Goal: Task Accomplishment & Management: Use online tool/utility

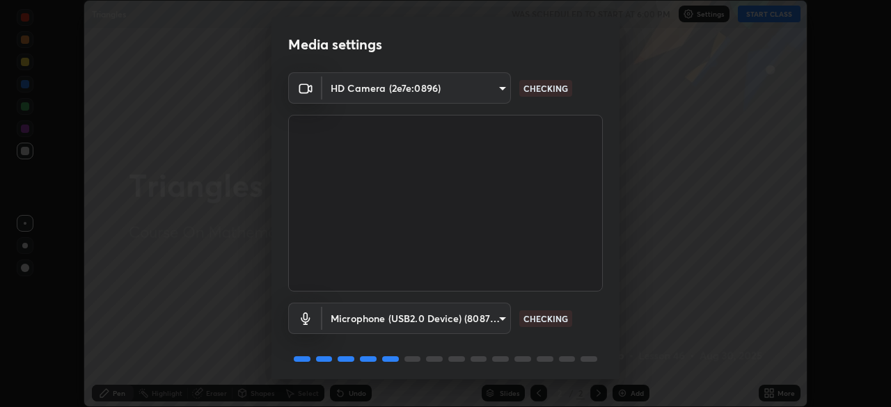
scroll to position [49, 0]
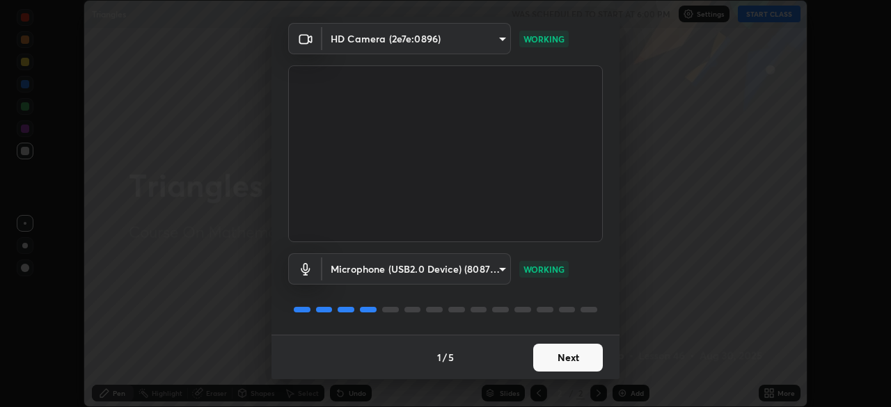
click at [559, 360] on button "Next" at bounding box center [568, 358] width 70 height 28
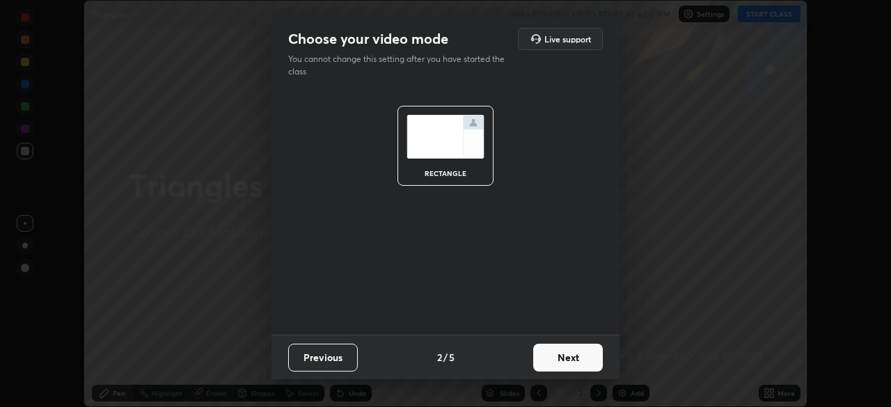
scroll to position [0, 0]
click at [558, 356] on button "Next" at bounding box center [568, 358] width 70 height 28
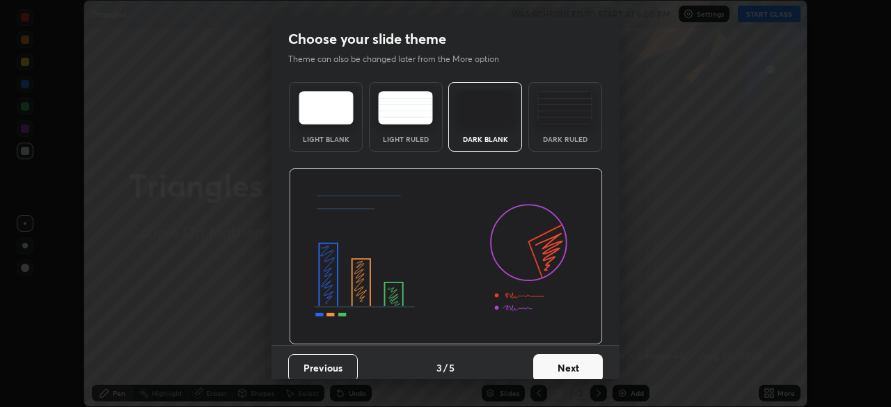
click at [565, 128] on div "Dark Ruled" at bounding box center [565, 117] width 74 height 70
click at [561, 360] on button "Next" at bounding box center [568, 368] width 70 height 28
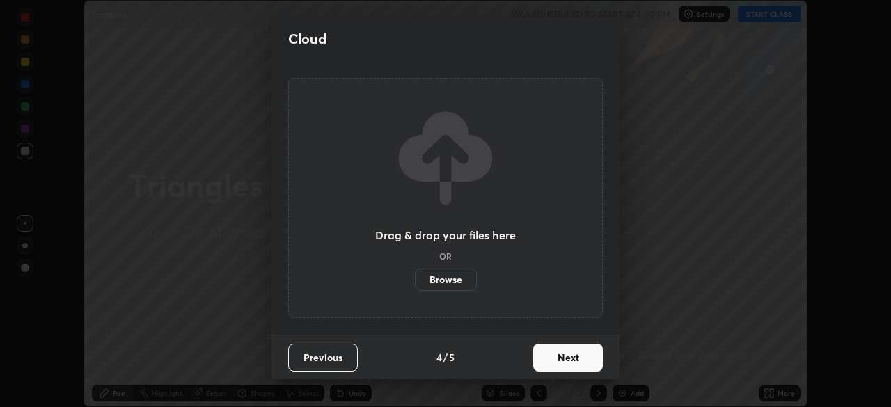
click at [558, 368] on button "Next" at bounding box center [568, 358] width 70 height 28
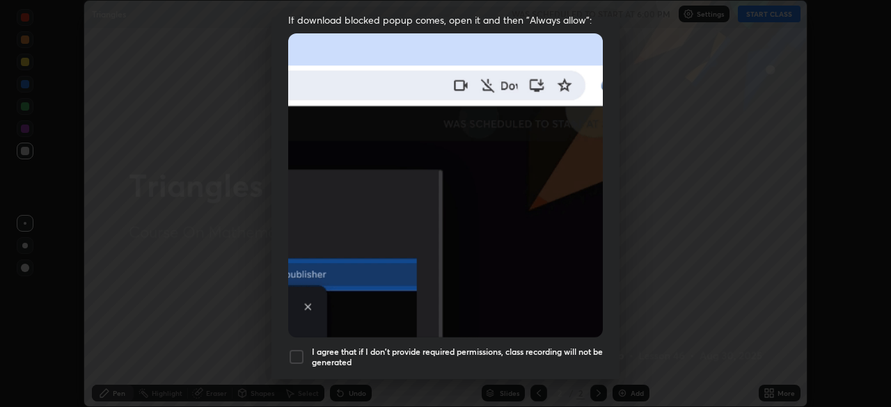
scroll to position [294, 0]
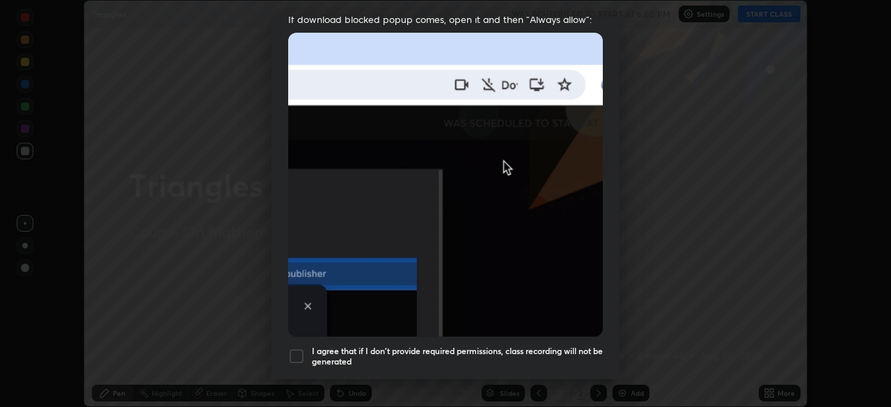
click at [295, 351] on div at bounding box center [296, 356] width 17 height 17
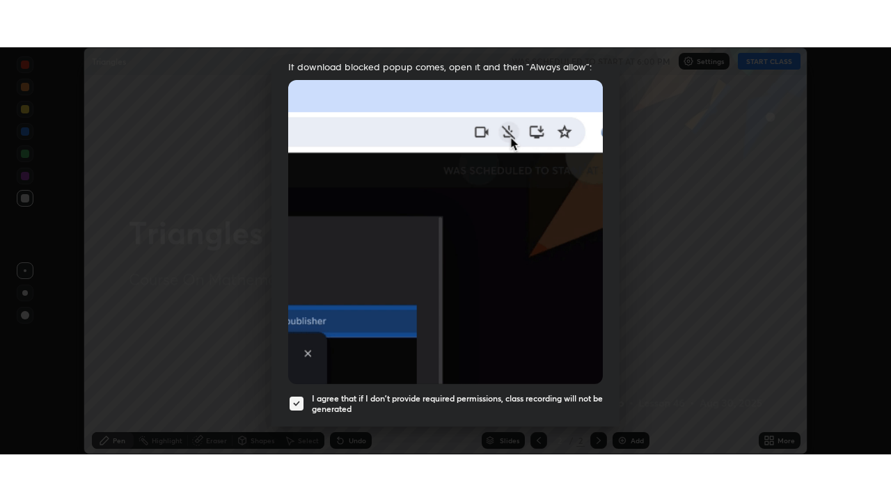
scroll to position [334, 0]
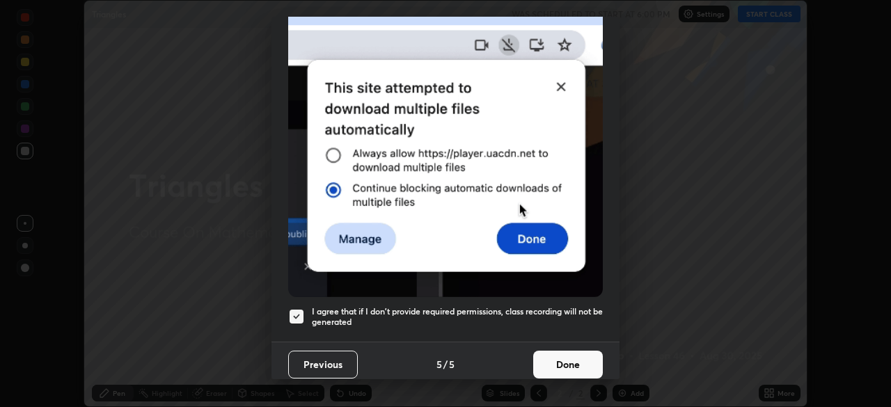
click at [570, 361] on button "Done" at bounding box center [568, 365] width 70 height 28
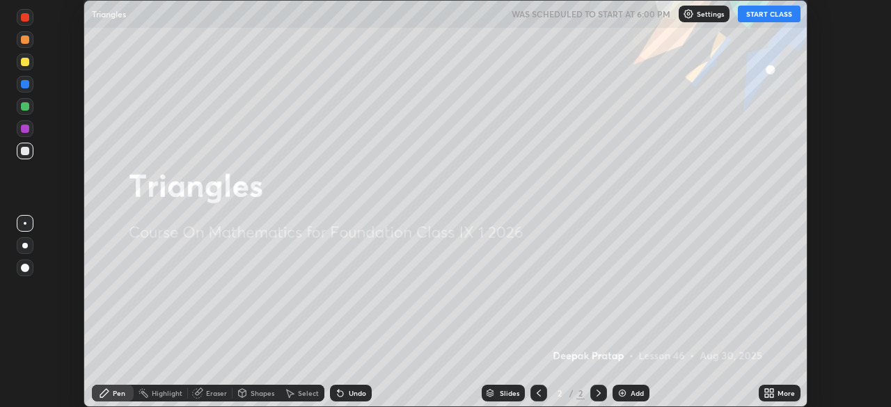
click at [770, 395] on icon at bounding box center [771, 395] width 3 height 3
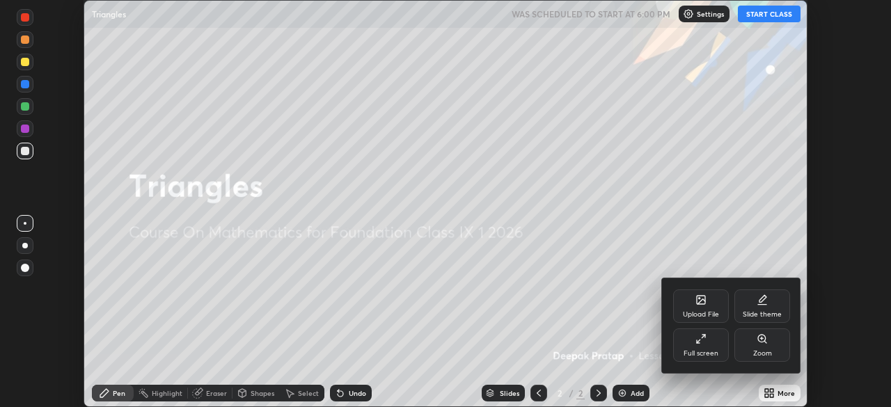
click at [714, 345] on div "Full screen" at bounding box center [701, 345] width 56 height 33
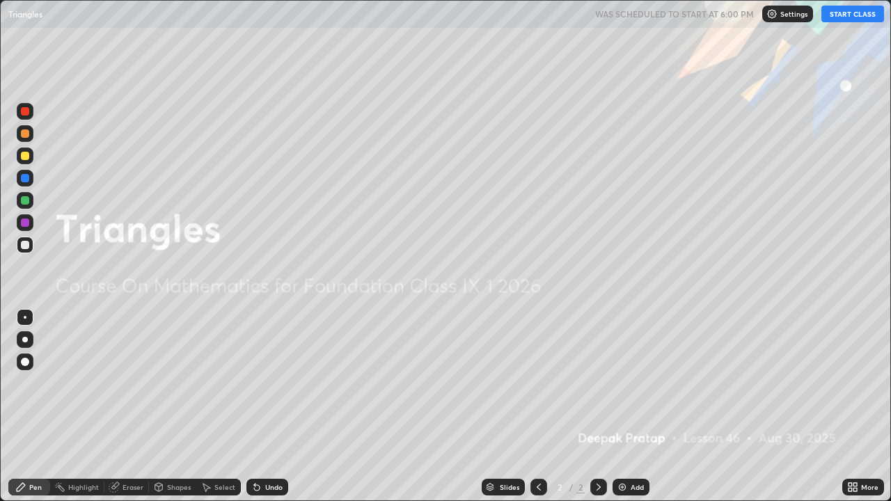
scroll to position [501, 891]
click at [635, 407] on div "Add" at bounding box center [637, 487] width 13 height 7
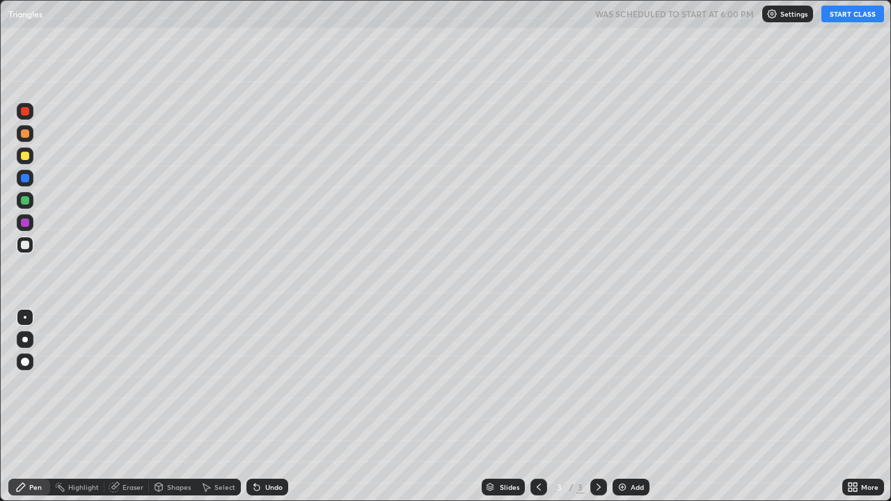
click at [843, 13] on button "START CLASS" at bounding box center [853, 14] width 63 height 17
click at [632, 407] on div "Add" at bounding box center [637, 487] width 13 height 7
click at [627, 407] on div "Add" at bounding box center [631, 487] width 37 height 17
click at [29, 159] on div at bounding box center [25, 156] width 8 height 8
click at [618, 407] on img at bounding box center [622, 487] width 11 height 11
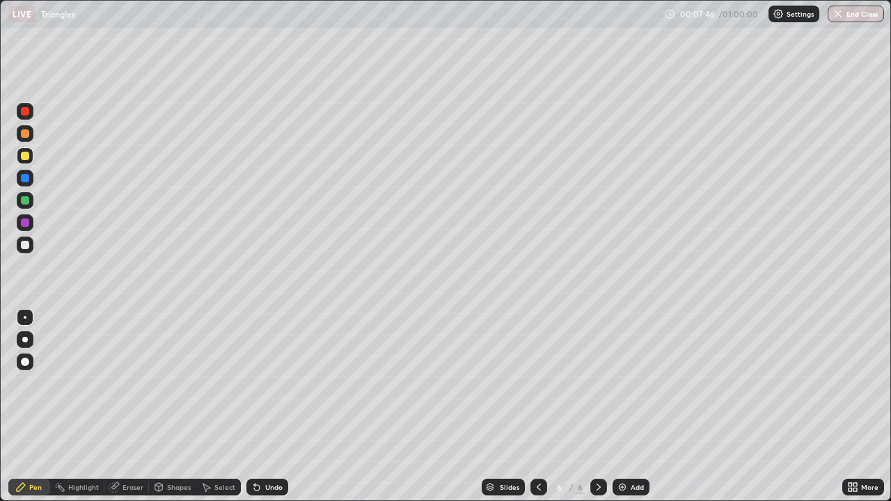
click at [124, 407] on div "Eraser" at bounding box center [126, 487] width 45 height 17
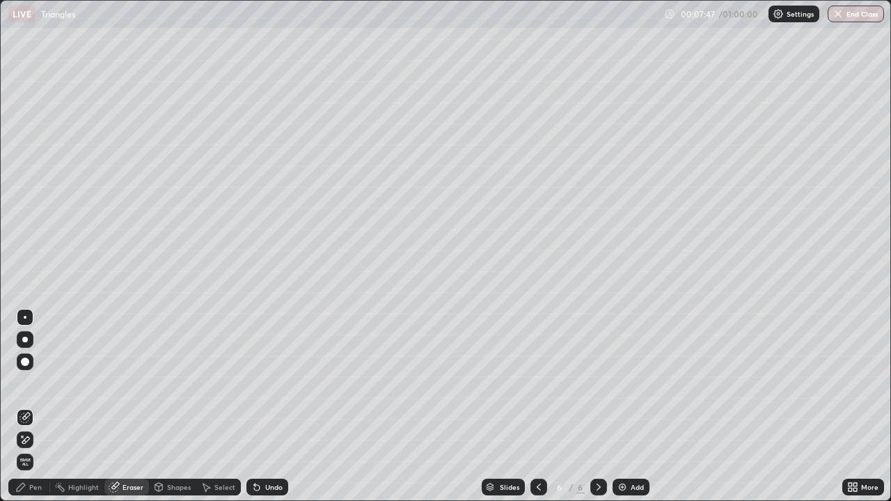
click at [24, 407] on icon at bounding box center [24, 440] width 11 height 12
click at [29, 407] on div "Pen" at bounding box center [29, 487] width 42 height 17
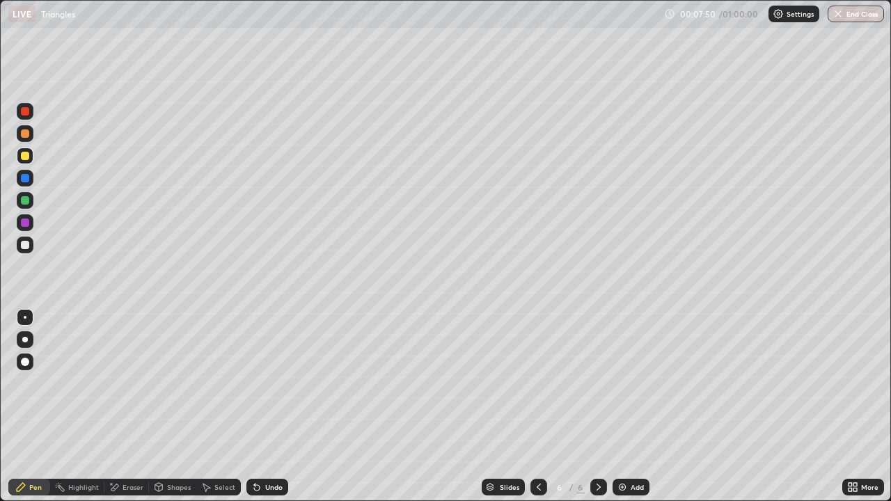
click at [25, 223] on div at bounding box center [25, 223] width 8 height 8
click at [134, 407] on div "Eraser" at bounding box center [133, 487] width 21 height 7
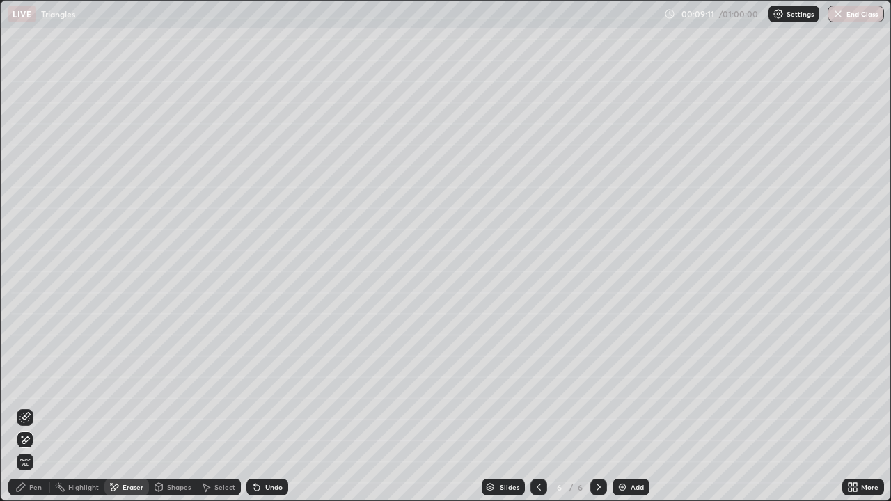
click at [38, 407] on div "Pen" at bounding box center [35, 487] width 13 height 7
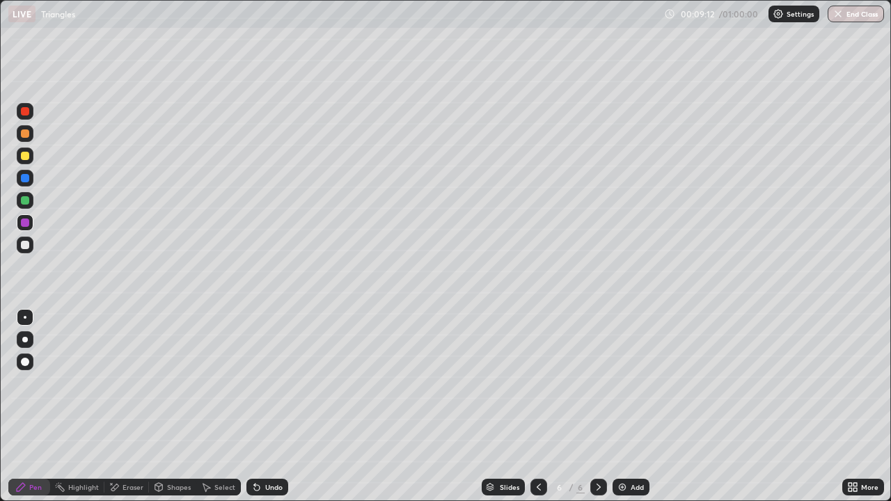
click at [30, 159] on div at bounding box center [25, 156] width 17 height 17
click at [120, 407] on div "Eraser" at bounding box center [126, 487] width 45 height 17
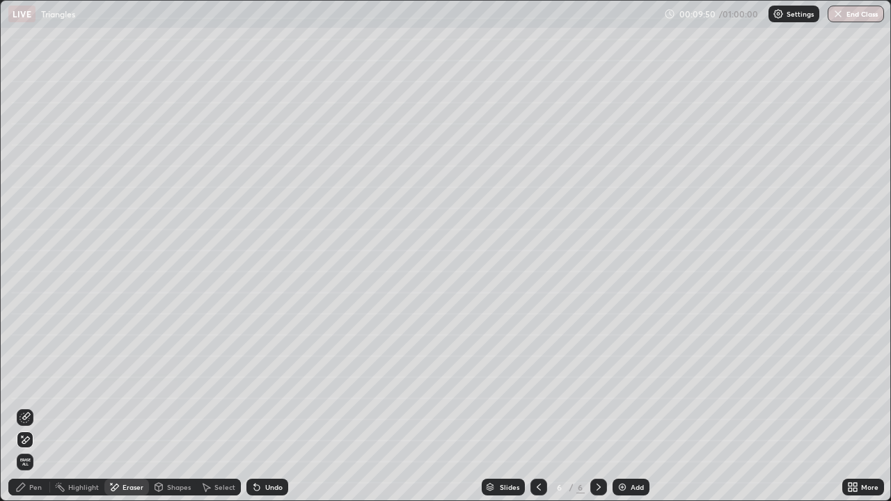
click at [36, 407] on div "Pen" at bounding box center [35, 487] width 13 height 7
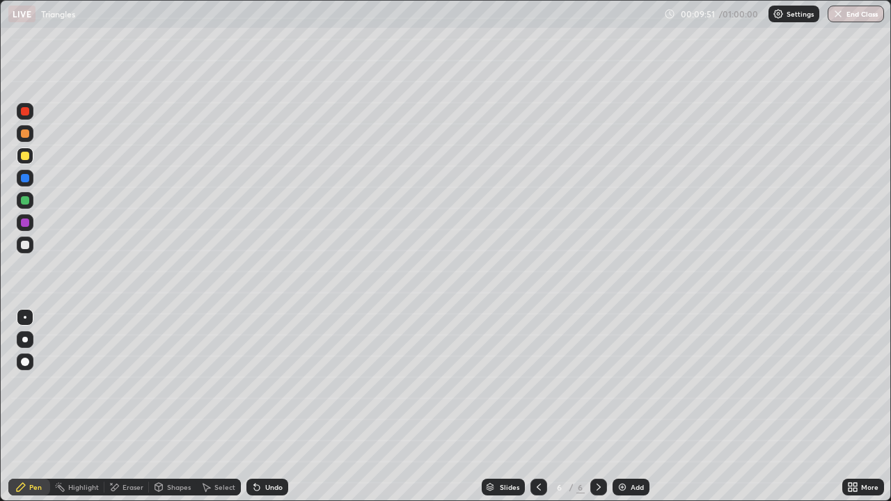
click at [25, 245] on div at bounding box center [25, 245] width 8 height 8
click at [26, 203] on div at bounding box center [25, 200] width 8 height 8
click at [29, 162] on div at bounding box center [25, 156] width 17 height 17
click at [627, 407] on div "Add" at bounding box center [631, 487] width 37 height 17
click at [26, 156] on div at bounding box center [25, 156] width 8 height 8
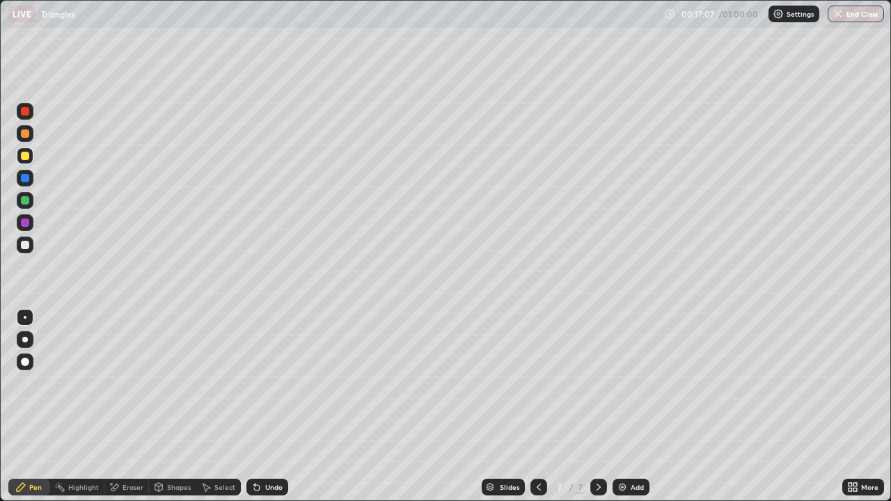
click at [31, 247] on div at bounding box center [25, 245] width 17 height 17
click at [125, 407] on div "Eraser" at bounding box center [133, 487] width 21 height 7
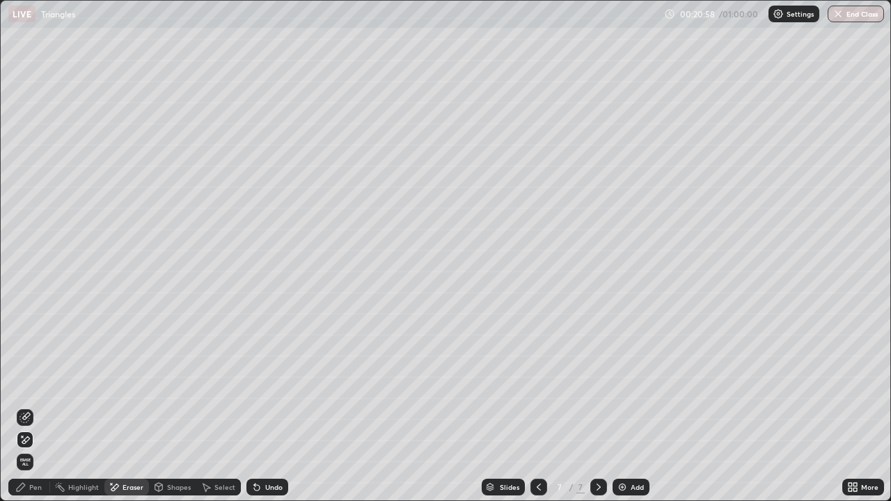
click at [538, 407] on icon at bounding box center [538, 487] width 11 height 11
click at [538, 407] on div at bounding box center [539, 487] width 17 height 17
click at [625, 407] on img at bounding box center [622, 487] width 11 height 11
click at [36, 407] on div "Pen" at bounding box center [35, 487] width 13 height 7
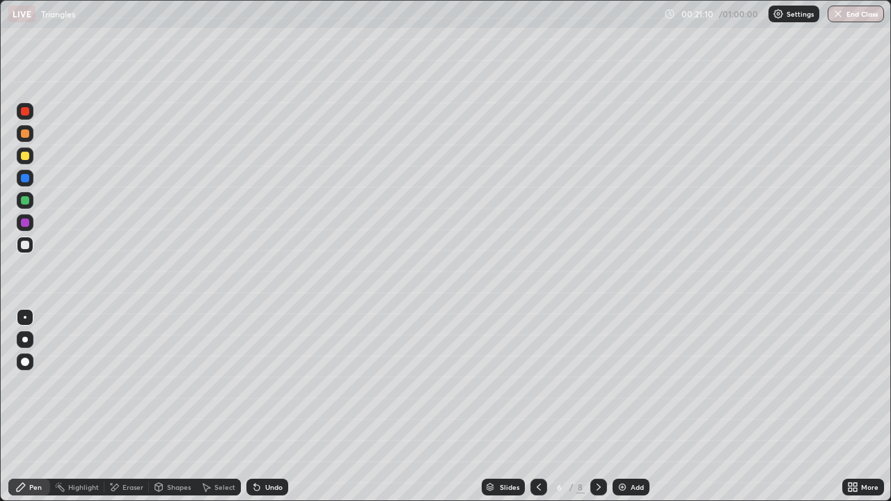
click at [27, 248] on div at bounding box center [25, 245] width 8 height 8
click at [25, 157] on div at bounding box center [25, 156] width 8 height 8
click at [26, 245] on div at bounding box center [25, 245] width 8 height 8
click at [640, 407] on div "Add" at bounding box center [631, 487] width 37 height 17
click at [29, 201] on div at bounding box center [25, 200] width 8 height 8
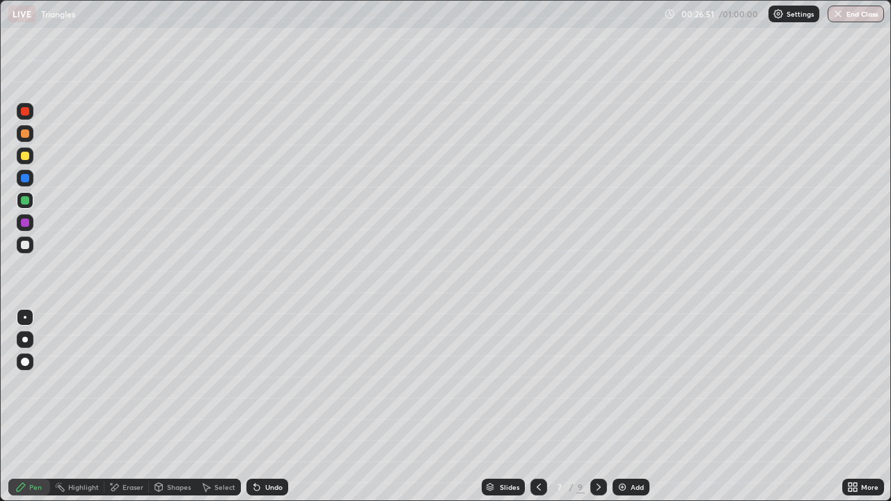
click at [637, 407] on div "Add" at bounding box center [631, 487] width 37 height 17
click at [26, 156] on div at bounding box center [25, 156] width 8 height 8
click at [627, 407] on div "Add" at bounding box center [631, 487] width 37 height 17
click at [27, 157] on div at bounding box center [25, 156] width 8 height 8
click at [28, 201] on div at bounding box center [25, 200] width 8 height 8
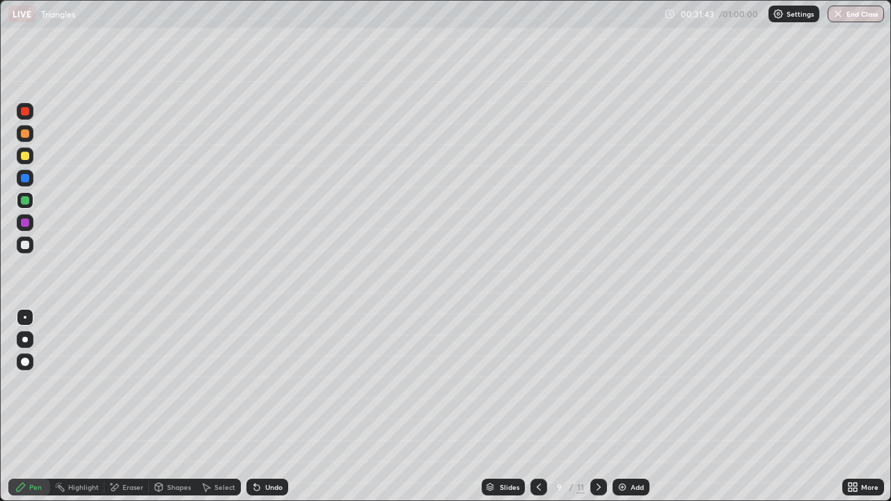
click at [29, 246] on div at bounding box center [25, 245] width 8 height 8
click at [24, 225] on div at bounding box center [25, 223] width 8 height 8
click at [634, 407] on div "Add" at bounding box center [637, 487] width 13 height 7
click at [31, 158] on div at bounding box center [25, 156] width 17 height 17
click at [31, 200] on div at bounding box center [25, 200] width 17 height 17
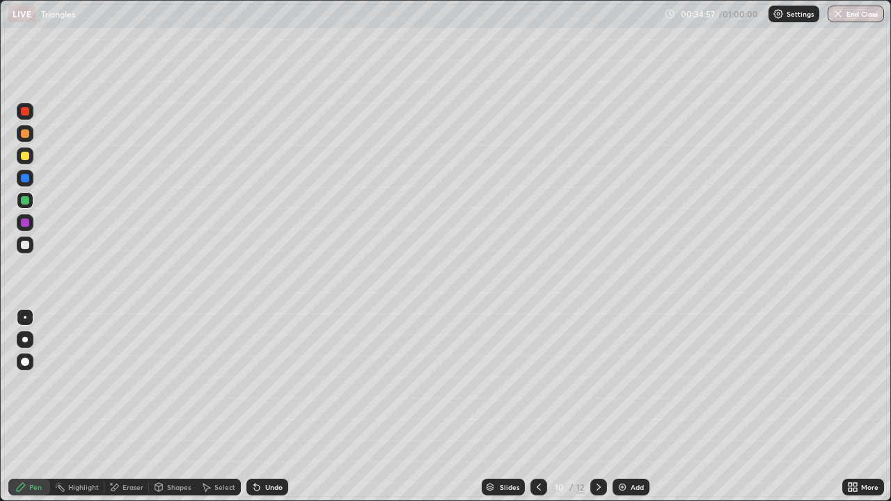
click at [22, 246] on div at bounding box center [25, 245] width 8 height 8
click at [622, 407] on img at bounding box center [622, 487] width 11 height 11
click at [538, 407] on icon at bounding box center [538, 487] width 11 height 11
click at [597, 407] on icon at bounding box center [598, 487] width 11 height 11
click at [25, 157] on div at bounding box center [25, 156] width 8 height 8
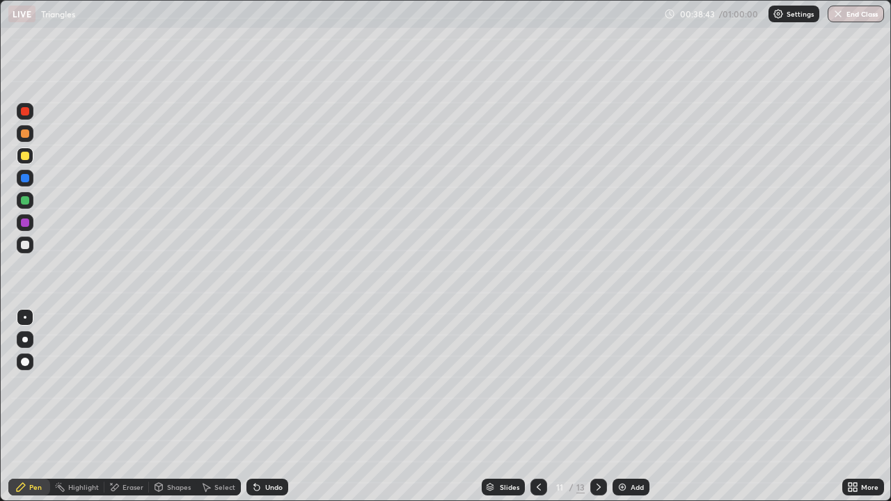
click at [24, 239] on div at bounding box center [25, 245] width 17 height 17
click at [276, 407] on div "Undo" at bounding box center [267, 487] width 42 height 17
click at [626, 407] on div "Add" at bounding box center [631, 487] width 37 height 17
click at [29, 178] on div at bounding box center [25, 178] width 8 height 8
click at [25, 157] on div at bounding box center [25, 156] width 8 height 8
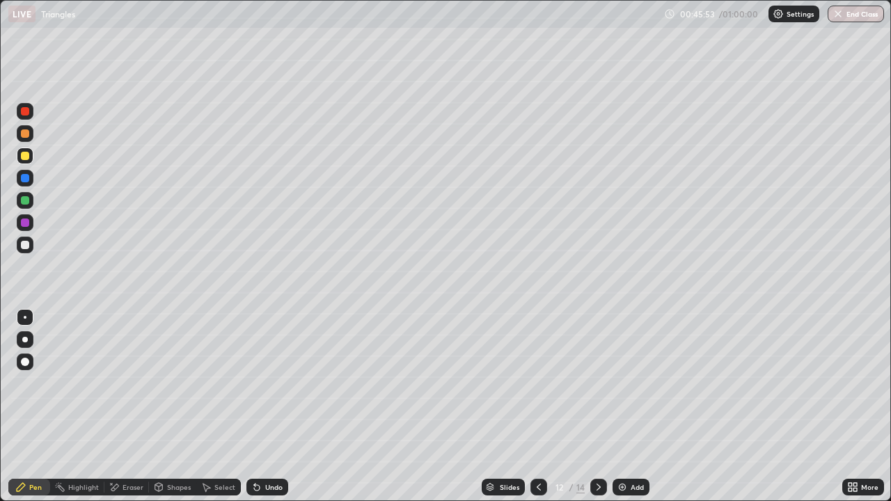
click at [261, 407] on div "Undo" at bounding box center [267, 487] width 42 height 17
click at [267, 407] on div "Undo" at bounding box center [273, 487] width 17 height 7
click at [266, 407] on div "Undo" at bounding box center [273, 487] width 17 height 7
click at [624, 407] on img at bounding box center [622, 487] width 11 height 11
click at [31, 249] on div at bounding box center [25, 245] width 17 height 17
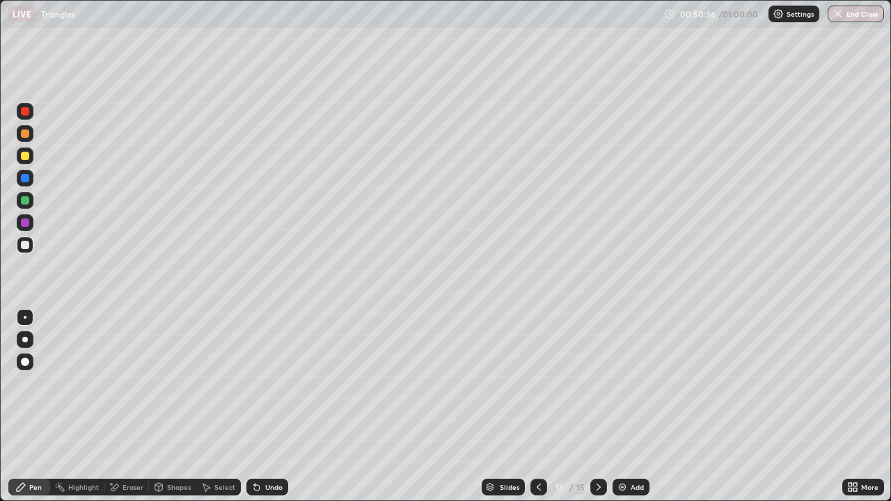
click at [24, 164] on div at bounding box center [25, 156] width 17 height 17
click at [538, 407] on icon at bounding box center [538, 487] width 11 height 11
click at [539, 407] on icon at bounding box center [538, 487] width 11 height 11
click at [539, 407] on icon at bounding box center [539, 487] width 4 height 7
click at [539, 407] on icon at bounding box center [538, 487] width 11 height 11
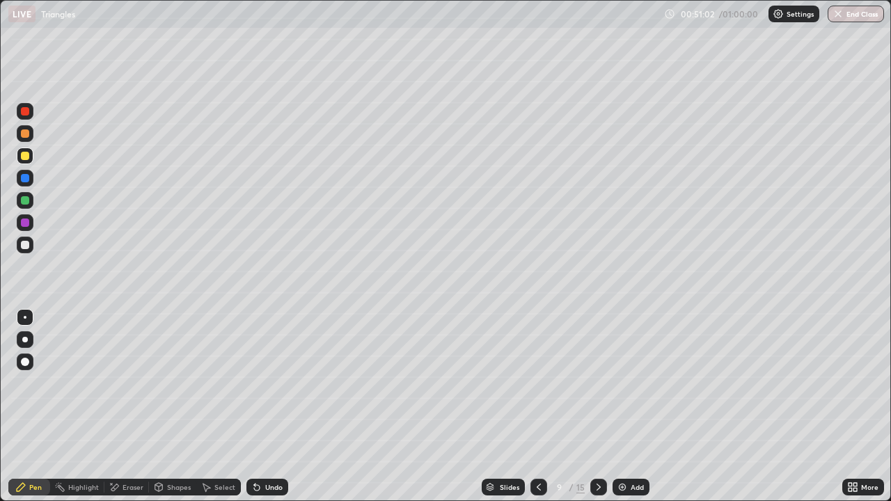
click at [597, 407] on icon at bounding box center [598, 487] width 11 height 11
click at [595, 407] on icon at bounding box center [598, 487] width 11 height 11
click at [597, 407] on icon at bounding box center [599, 487] width 4 height 7
click at [847, 17] on button "End Class" at bounding box center [856, 14] width 56 height 17
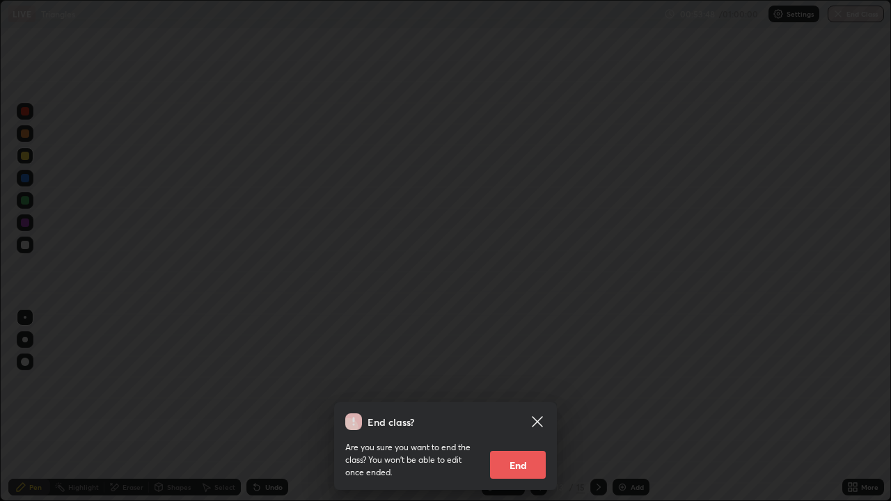
click at [528, 407] on button "End" at bounding box center [518, 465] width 56 height 28
